Goal: Task Accomplishment & Management: Use online tool/utility

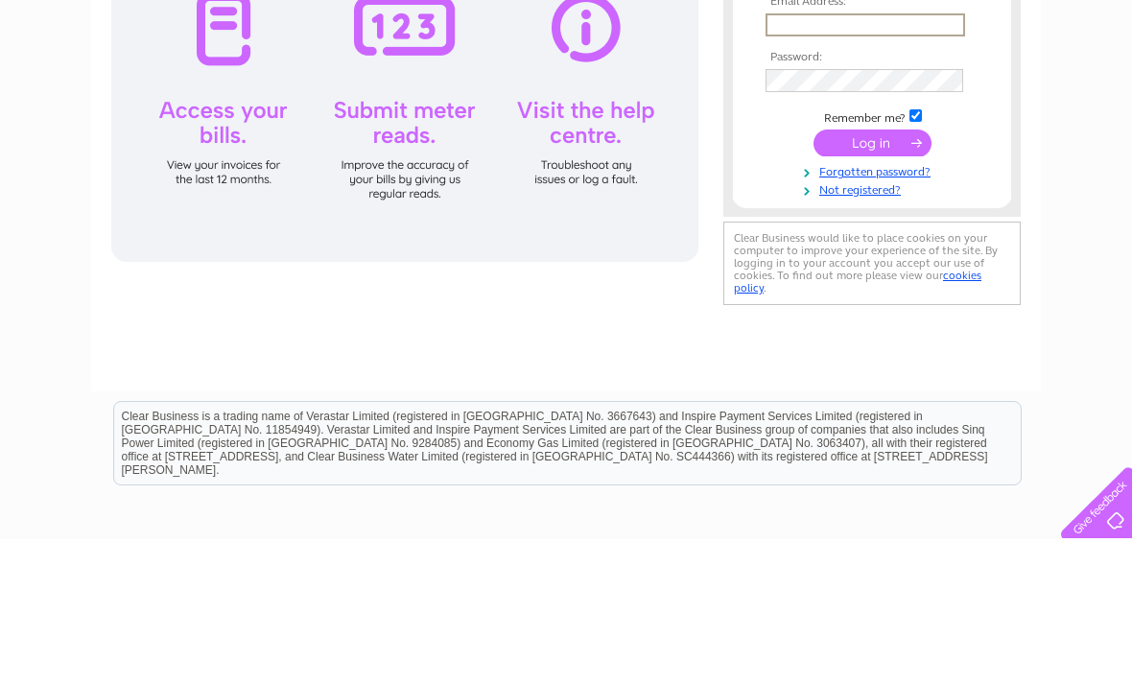
type input "catswhiskers103@gmail.com"
click at [872, 289] on input "submit" at bounding box center [873, 287] width 118 height 27
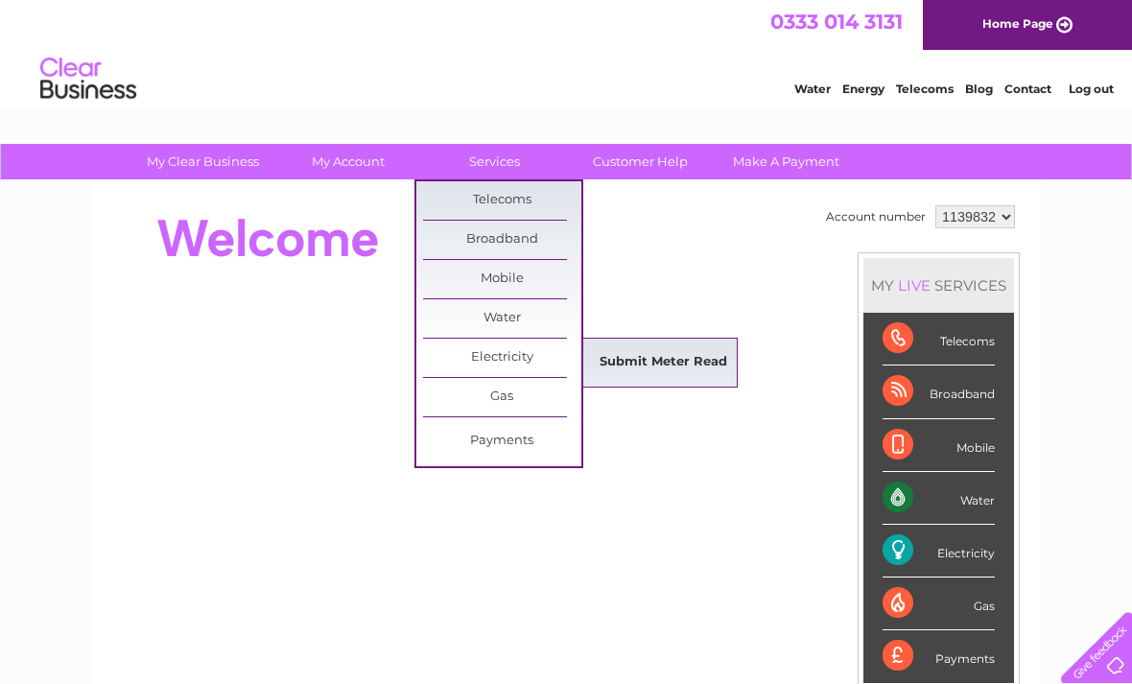
click at [634, 358] on link "Submit Meter Read" at bounding box center [663, 363] width 158 height 38
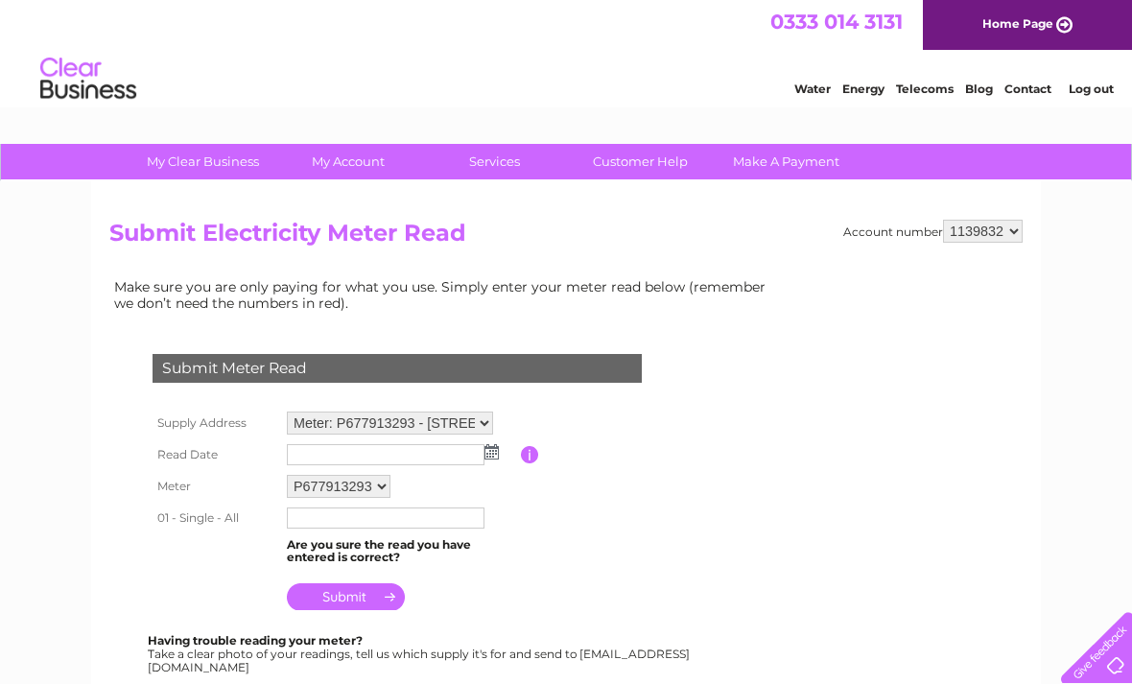
click at [394, 460] on input "text" at bounding box center [386, 454] width 198 height 21
click at [491, 452] on img at bounding box center [494, 452] width 14 height 15
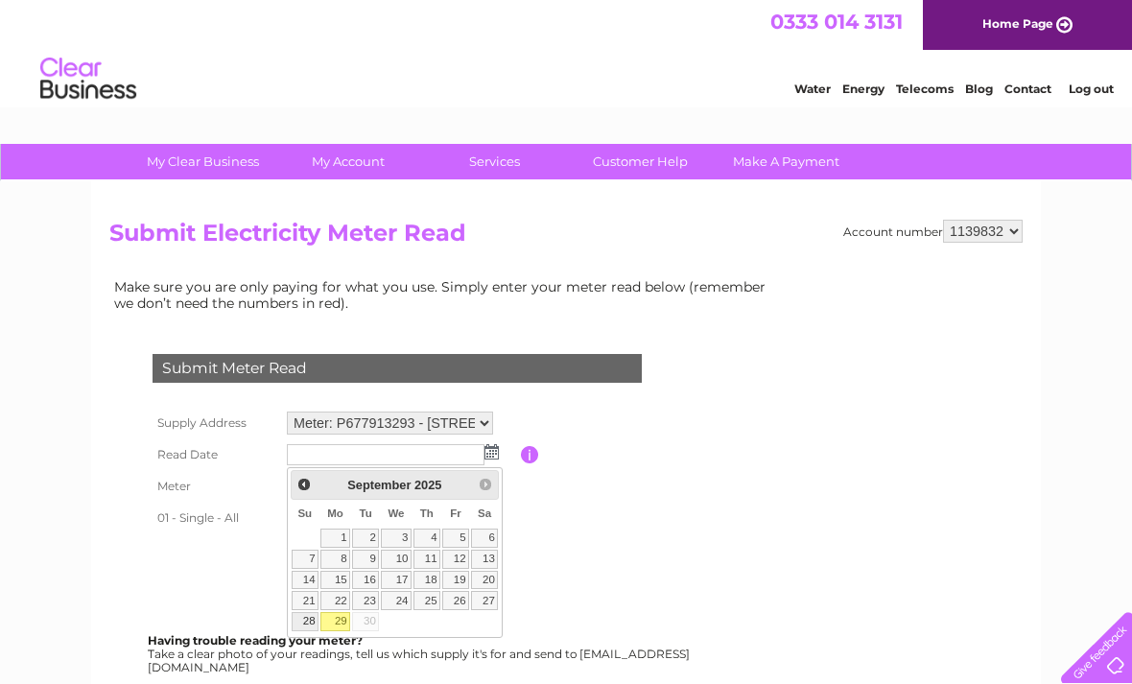
click at [310, 618] on link "28" at bounding box center [305, 621] width 27 height 19
type input "[DATE]"
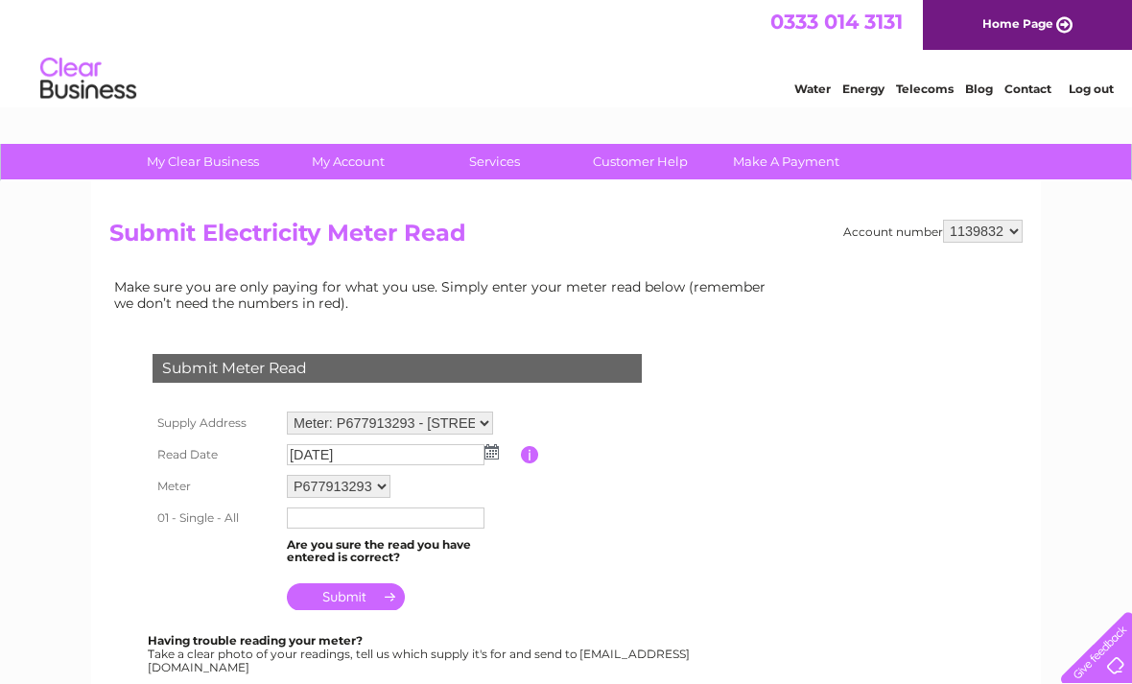
click at [335, 523] on input "text" at bounding box center [386, 518] width 198 height 21
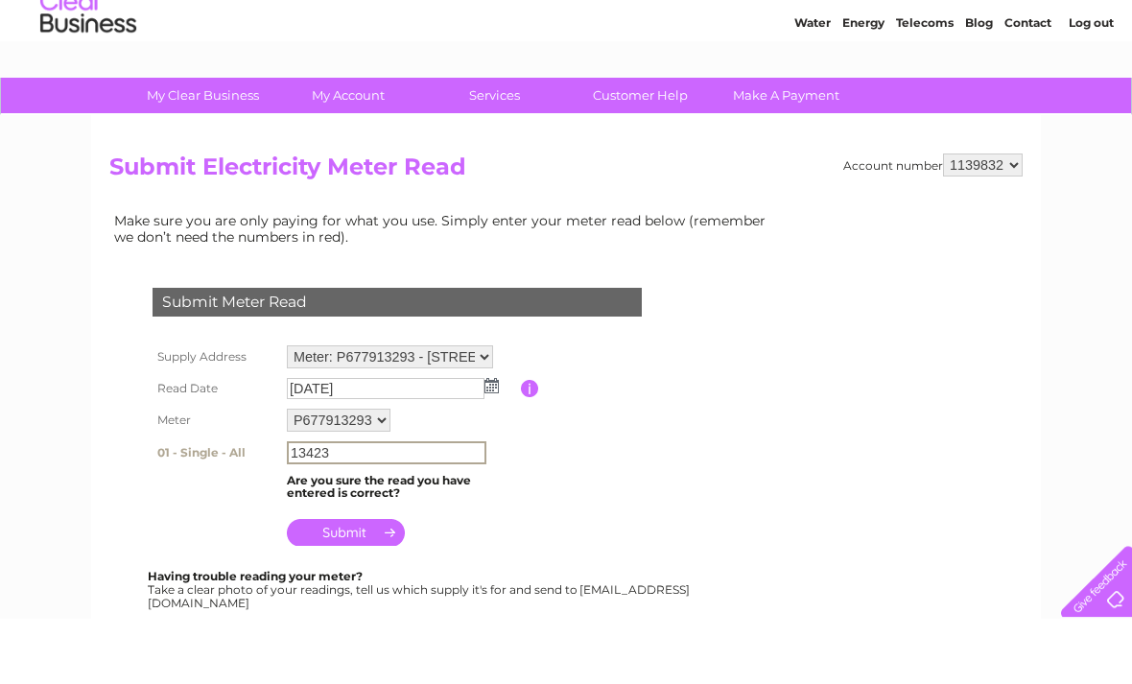
scroll to position [5, 0]
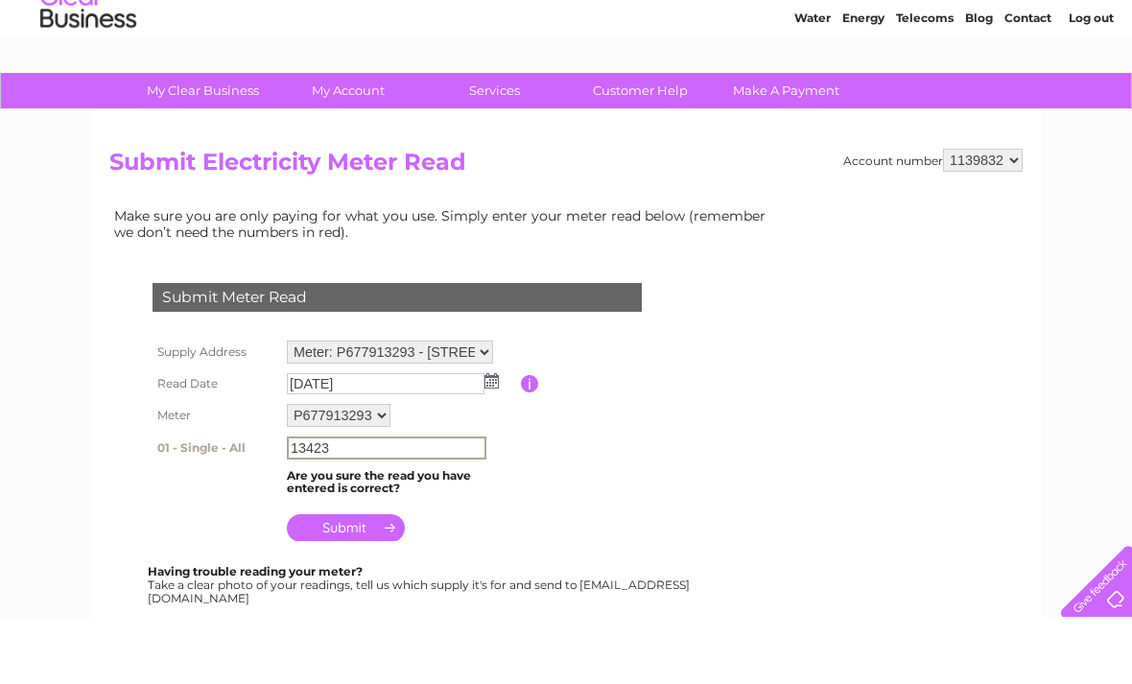
type input "13423"
click at [340, 581] on input "submit" at bounding box center [346, 594] width 118 height 27
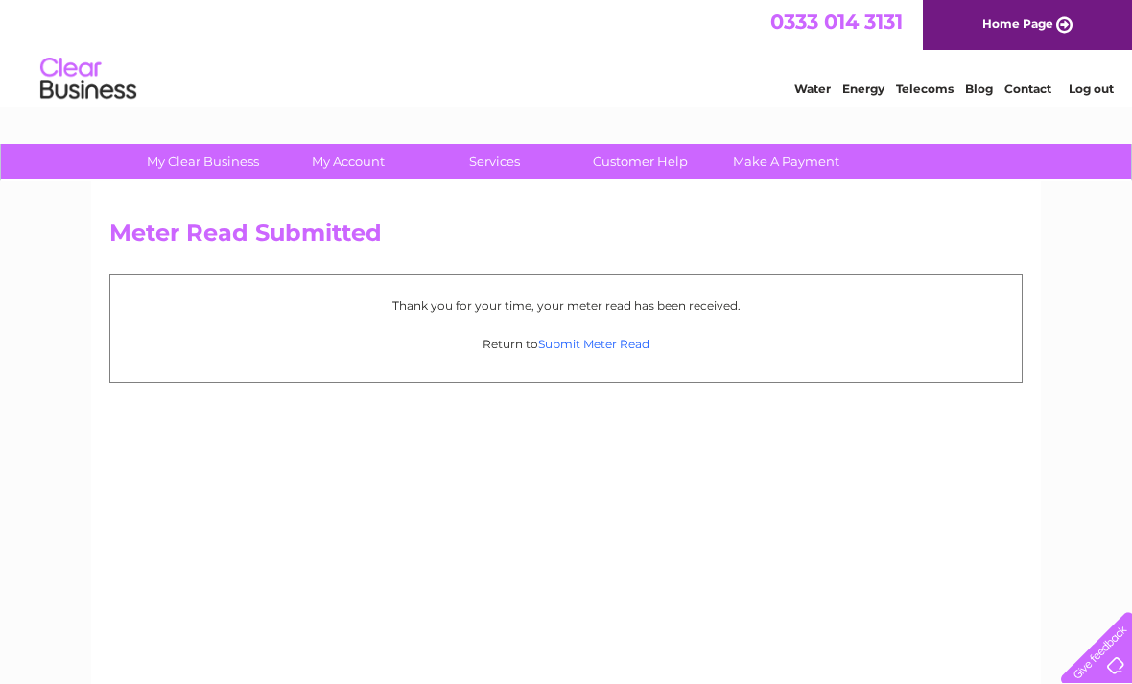
click at [557, 347] on link "Submit Meter Read" at bounding box center [593, 344] width 111 height 14
